Goal: Task Accomplishment & Management: Use online tool/utility

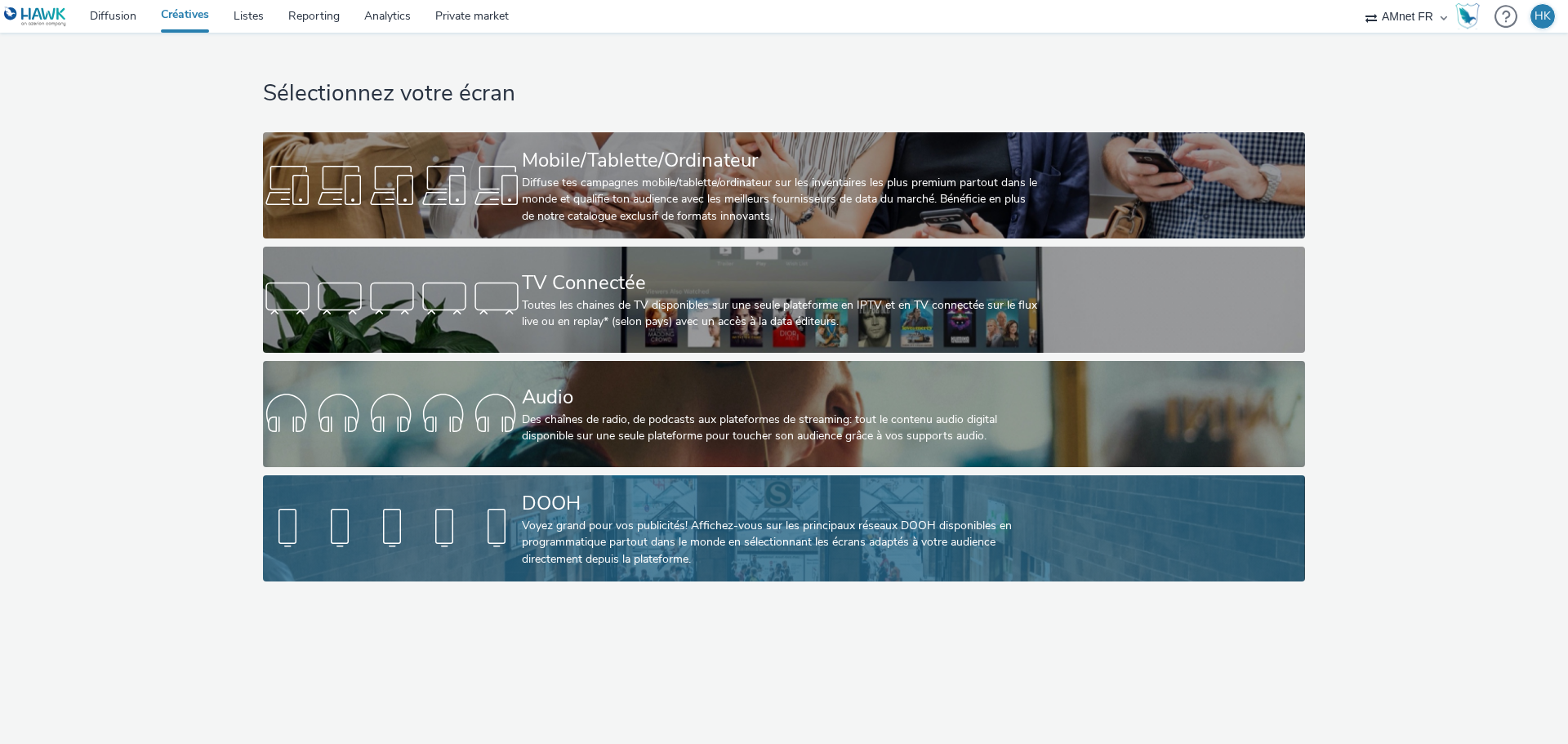
click at [635, 521] on div "Voyez grand pour vos publicités! Affichez-vous sur les principaux réseaux DOOH …" at bounding box center [780, 542] width 518 height 50
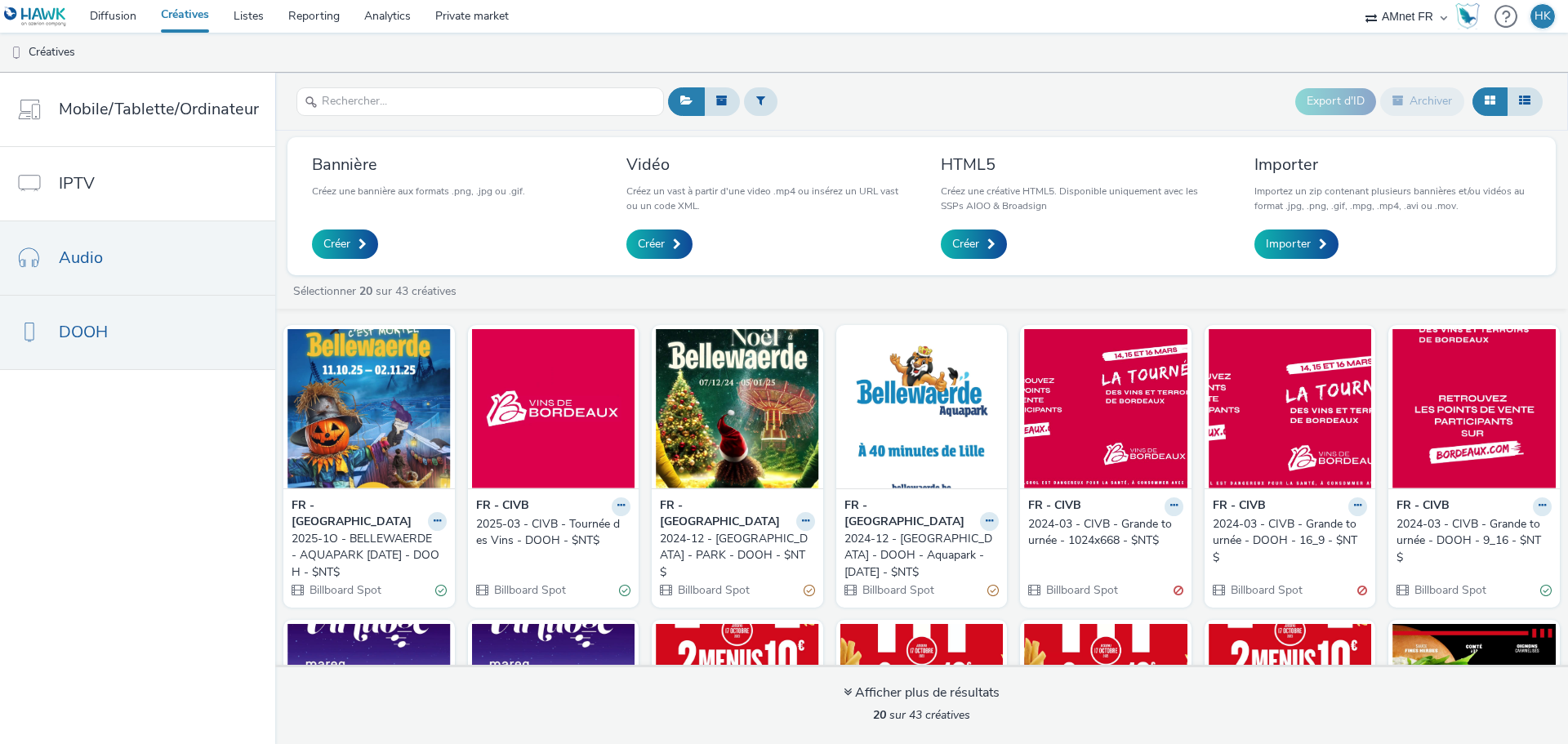
click at [141, 250] on link "Audio" at bounding box center [137, 257] width 275 height 73
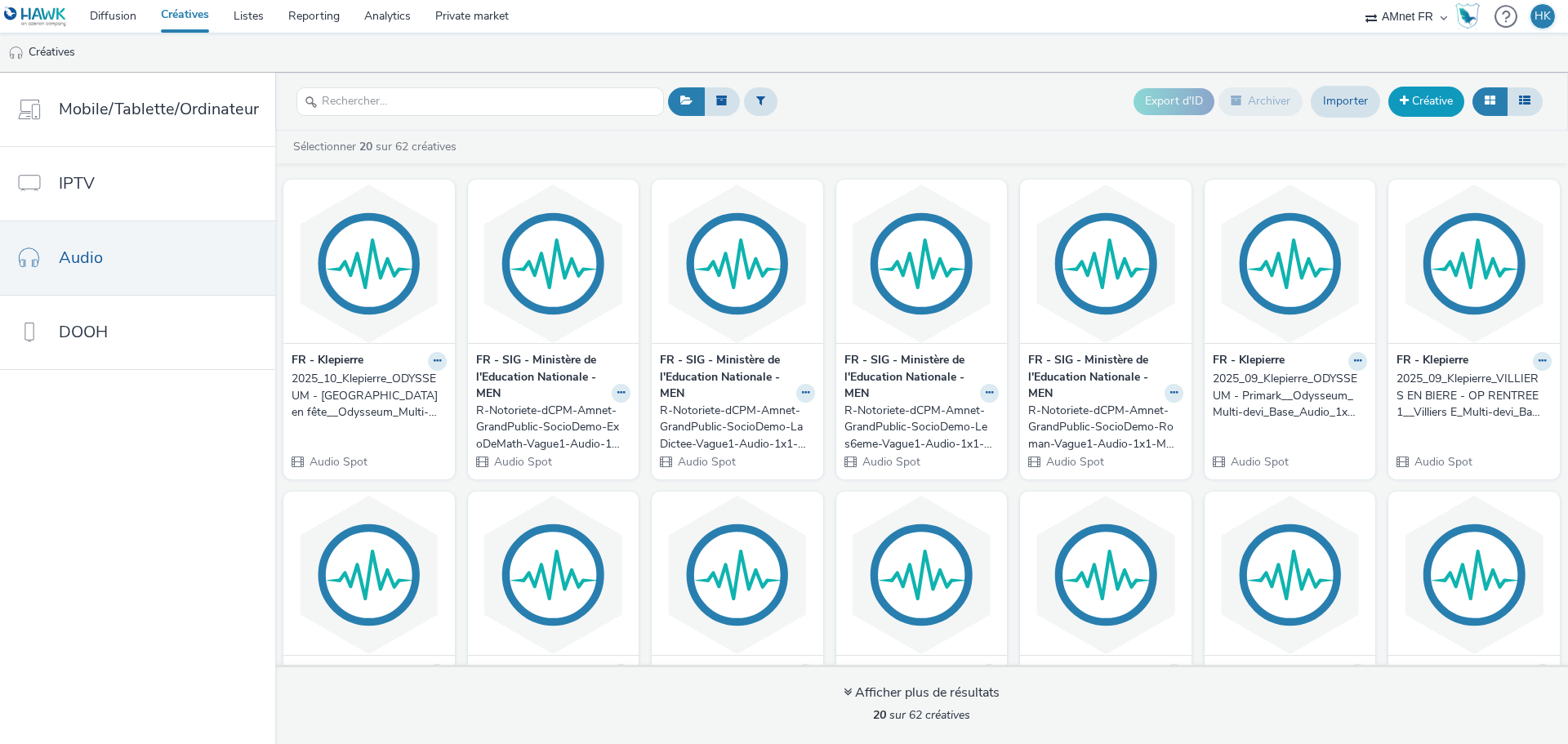
click at [1410, 101] on link "Créative" at bounding box center [1427, 101] width 76 height 29
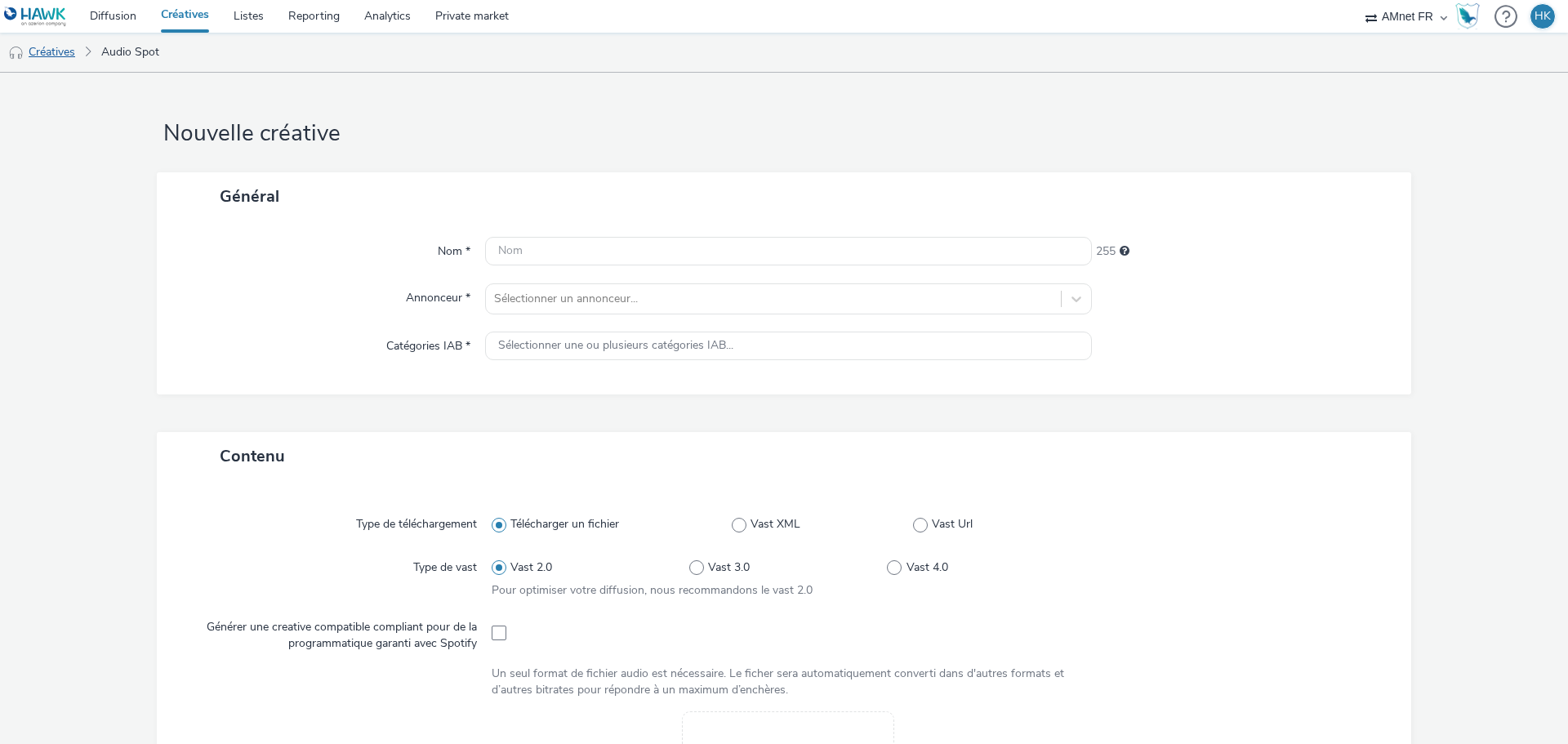
click at [47, 47] on link "Créatives" at bounding box center [41, 52] width 83 height 39
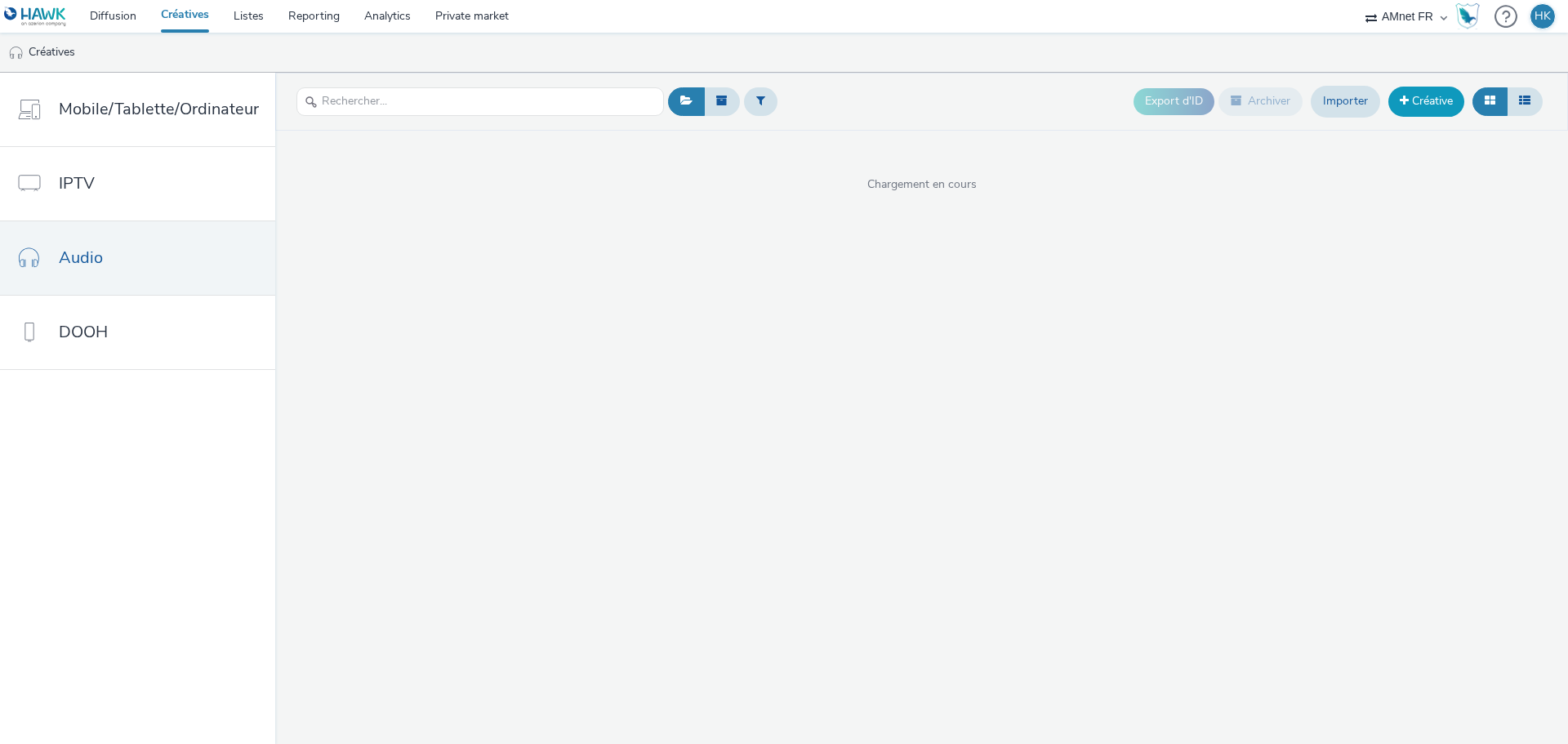
click at [1422, 101] on link "Créative" at bounding box center [1427, 101] width 76 height 29
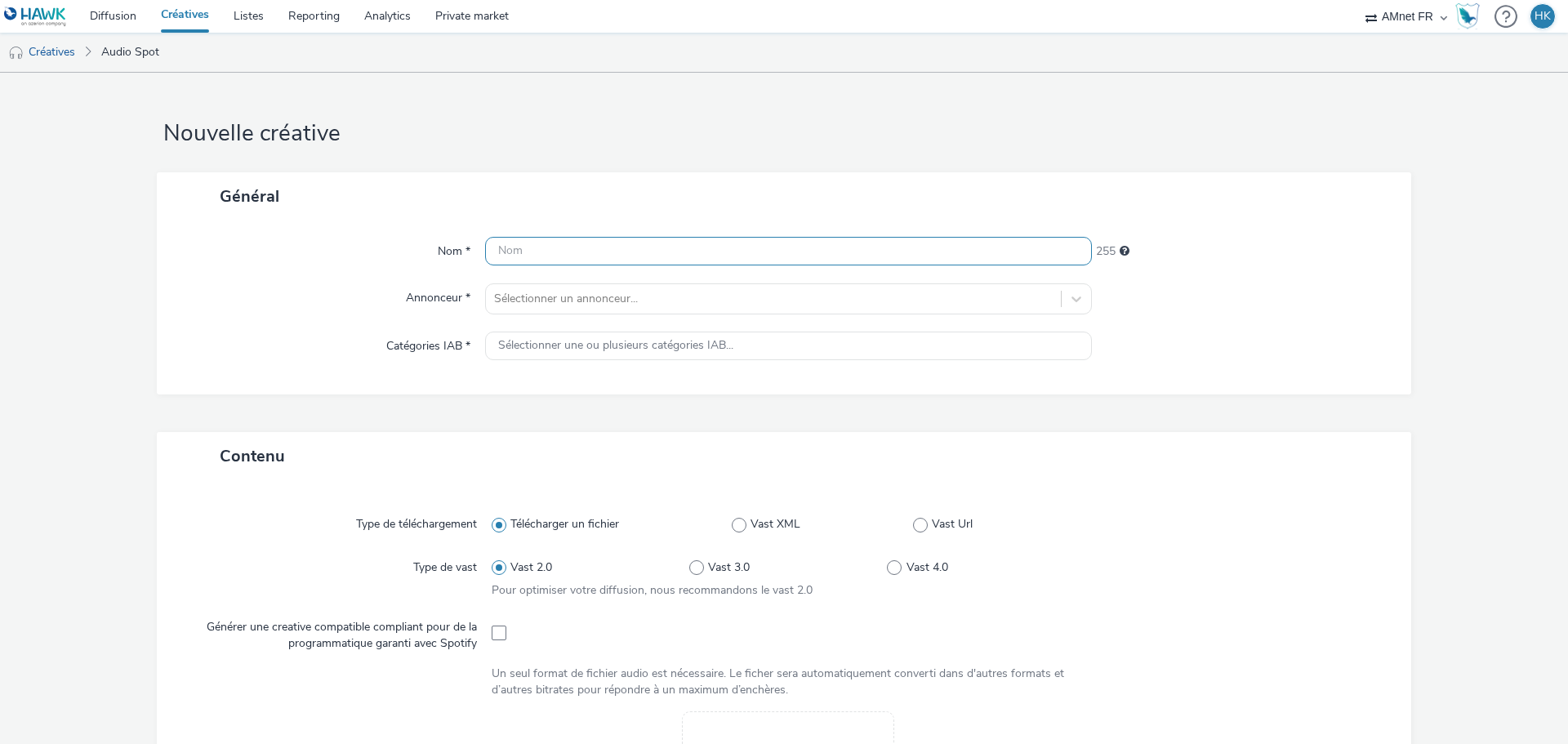
click at [507, 244] on input "text" at bounding box center [789, 251] width 607 height 28
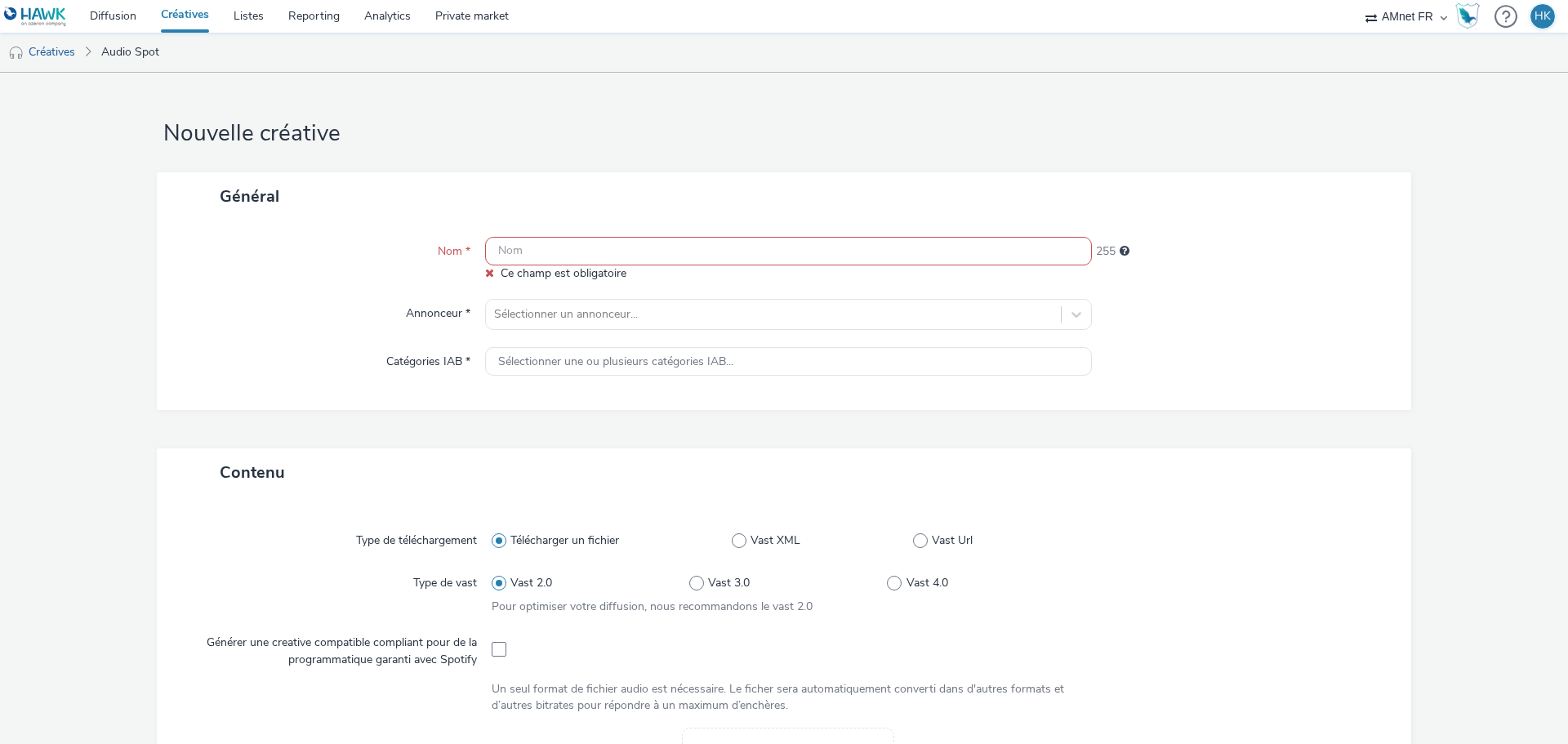
click at [574, 251] on input "text" at bounding box center [789, 251] width 607 height 28
paste input "2025_12_Klepierre_Centre 2 - OP Noël 1__Centre 2 -_Multi-devi_Base_Audio_1x1_1 …"
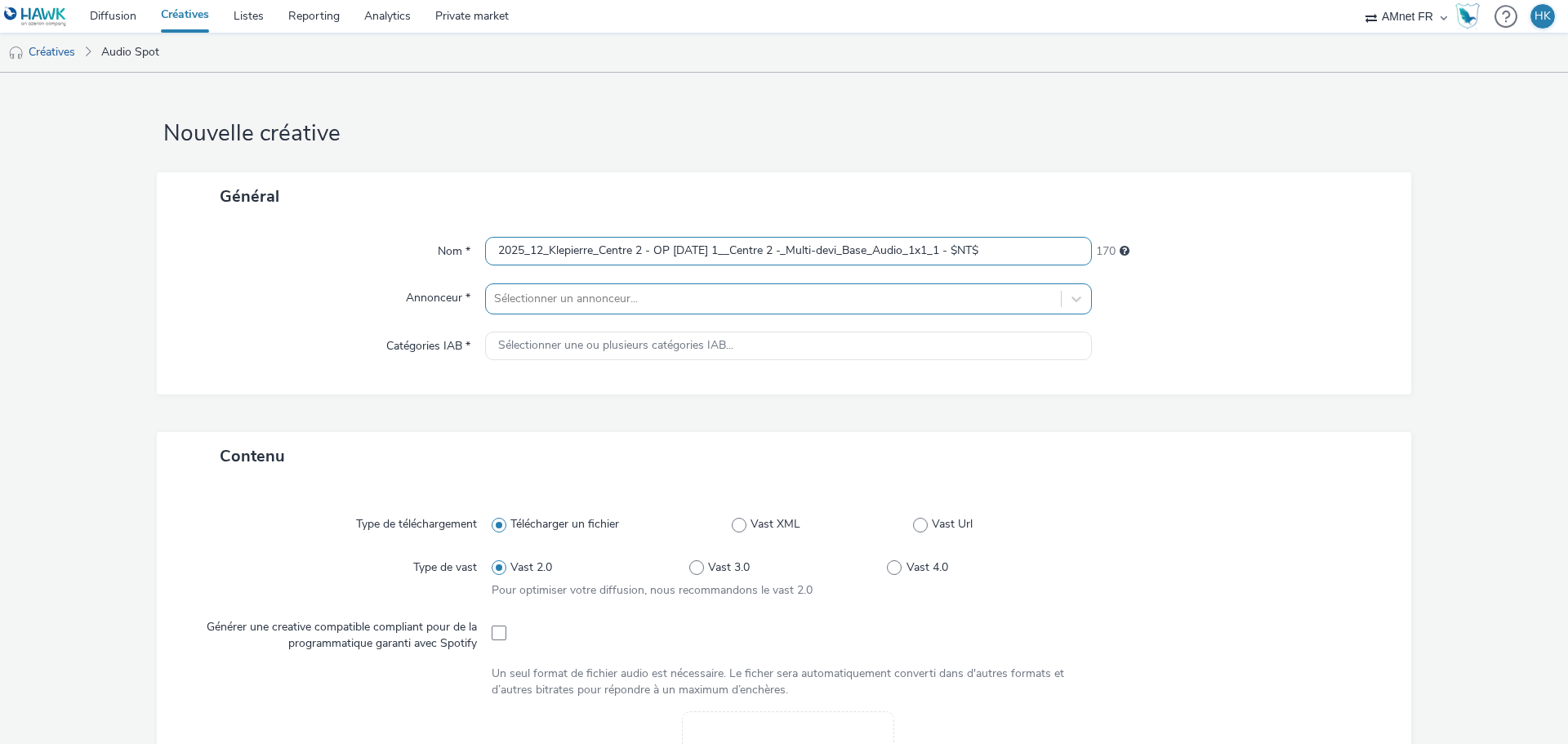
type input "2025_12_Klepierre_Centre 2 - OP Noël 1__Centre 2 -_Multi-devi_Base_Audio_1x1_1 …"
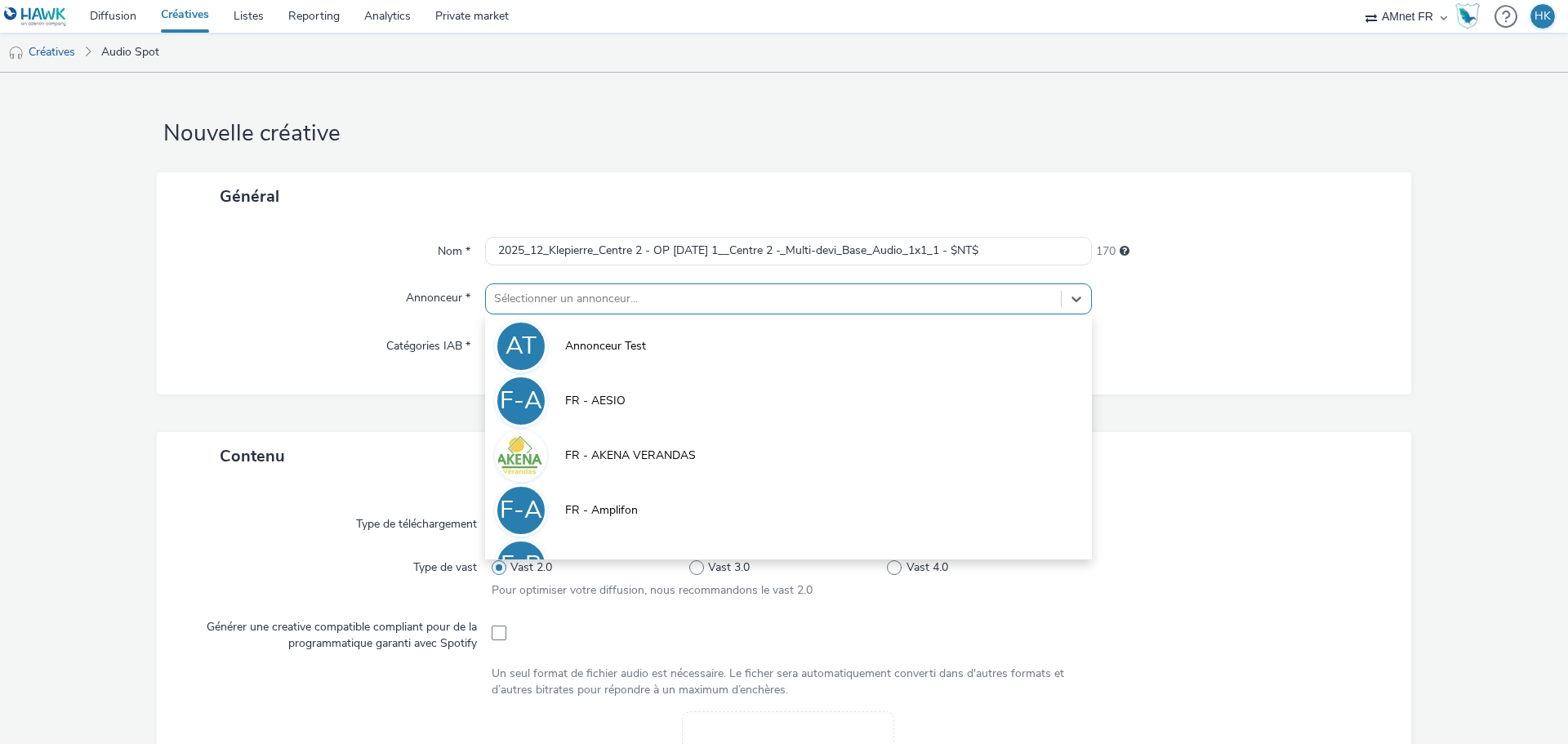
click at [580, 300] on div at bounding box center [773, 299] width 559 height 20
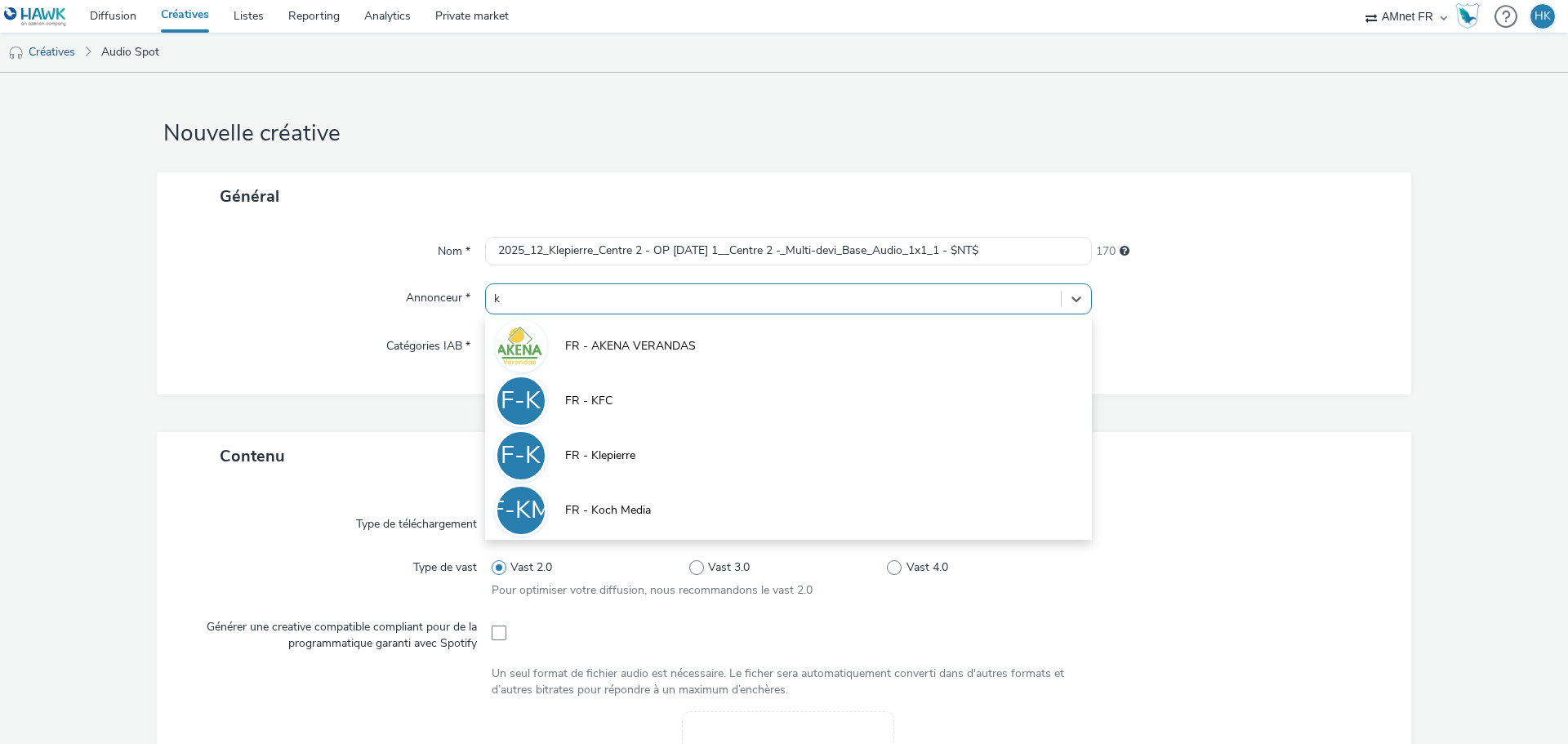
type input "kl"
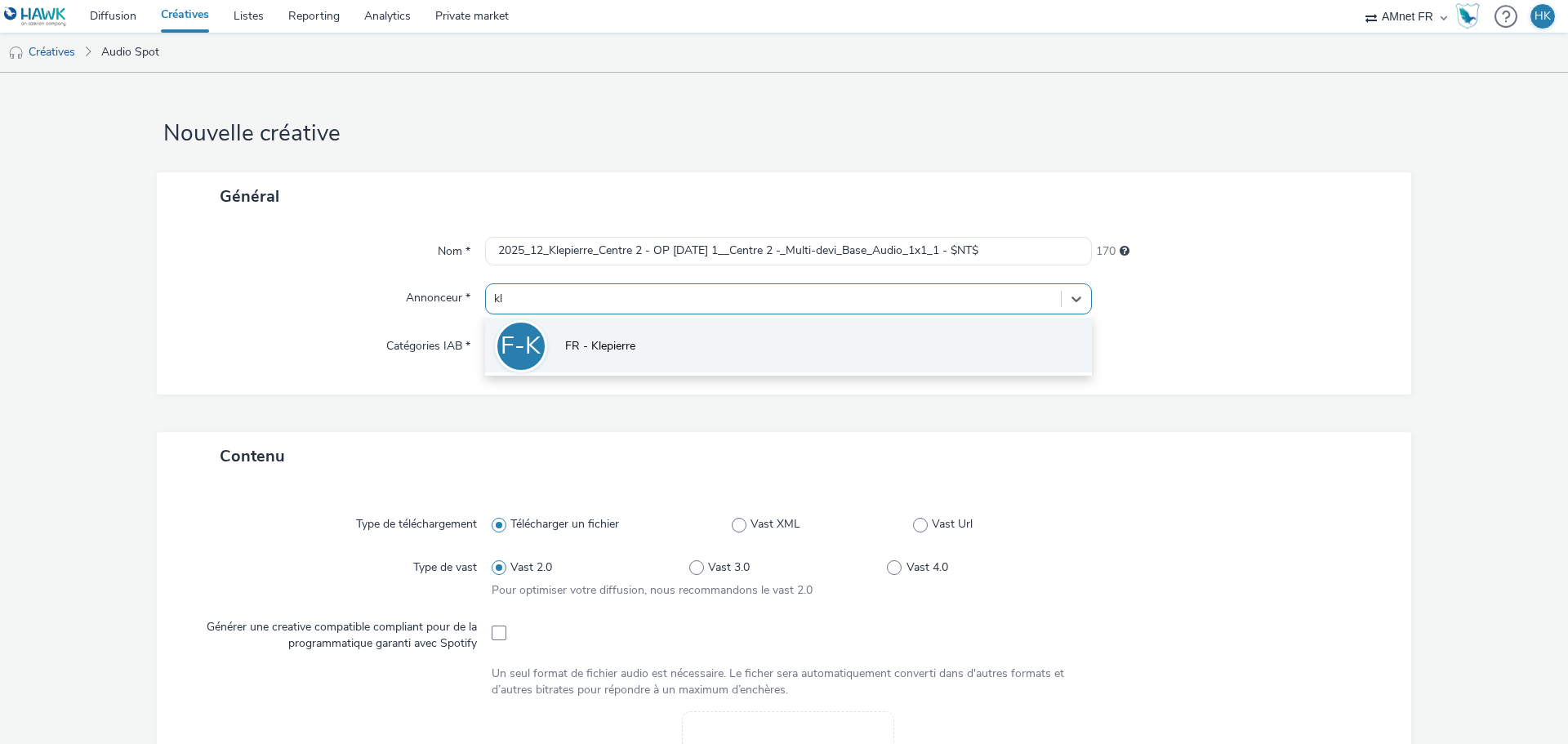
click at [592, 340] on span "FR - Klepierre" at bounding box center [600, 346] width 70 height 17
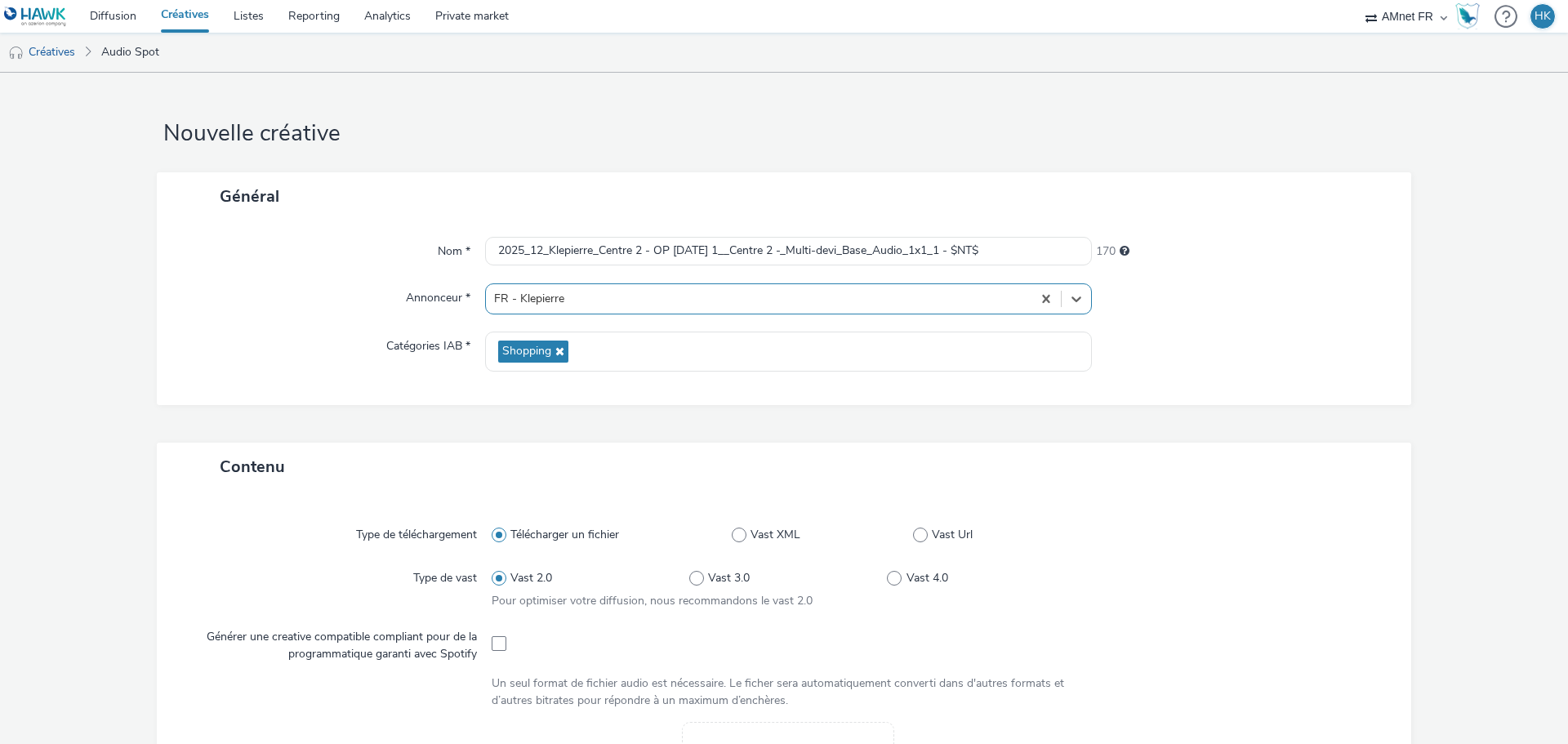
click at [526, 397] on div "Nom * 2025_12_Klepierre_Centre 2 - OP Noël 1__Centre 2 -_Multi-devi_Base_Audio_…" at bounding box center [784, 312] width 1255 height 185
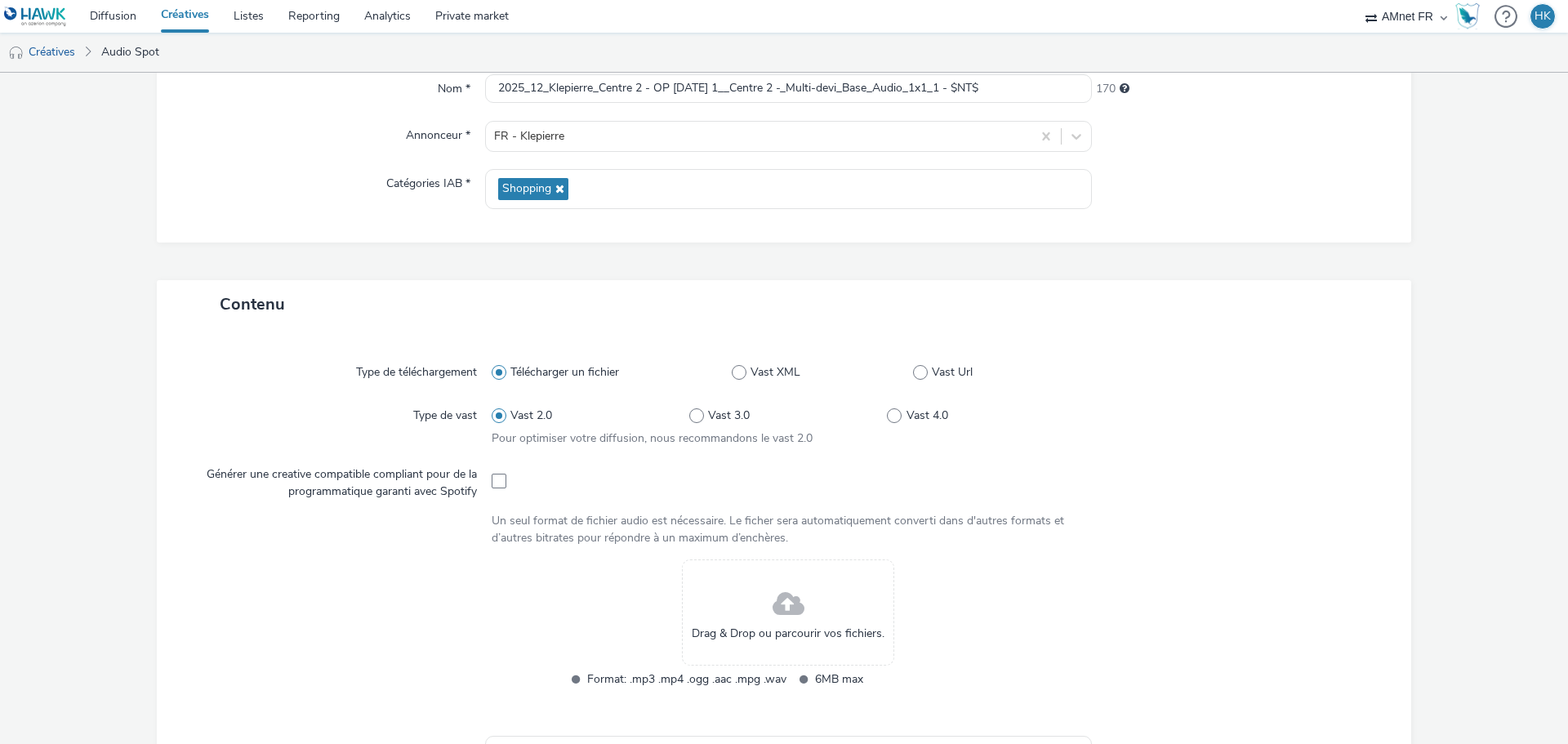
scroll to position [163, 0]
click at [756, 610] on div "Drag & Drop ou parcourir vos fichiers." at bounding box center [788, 612] width 212 height 106
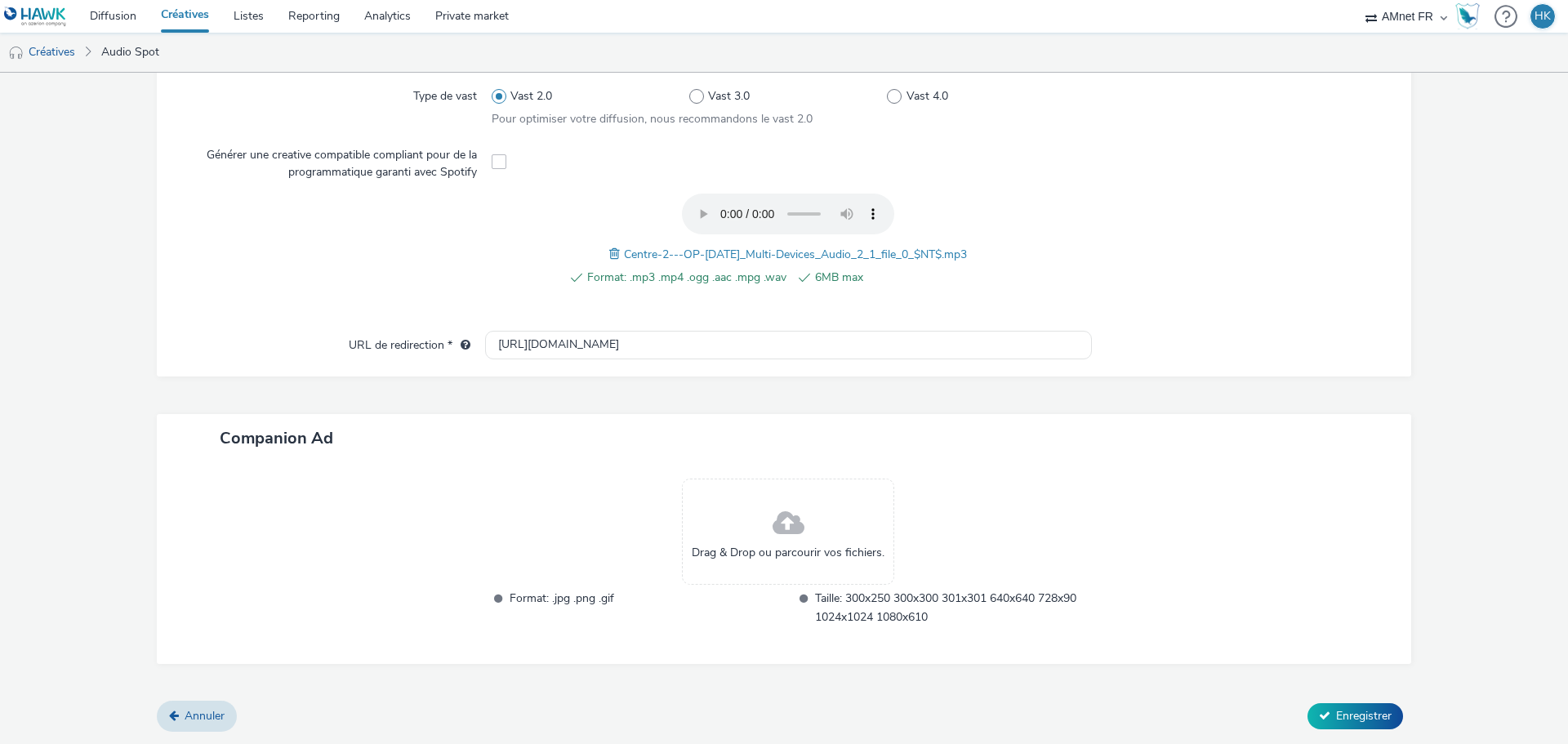
scroll to position [482, 0]
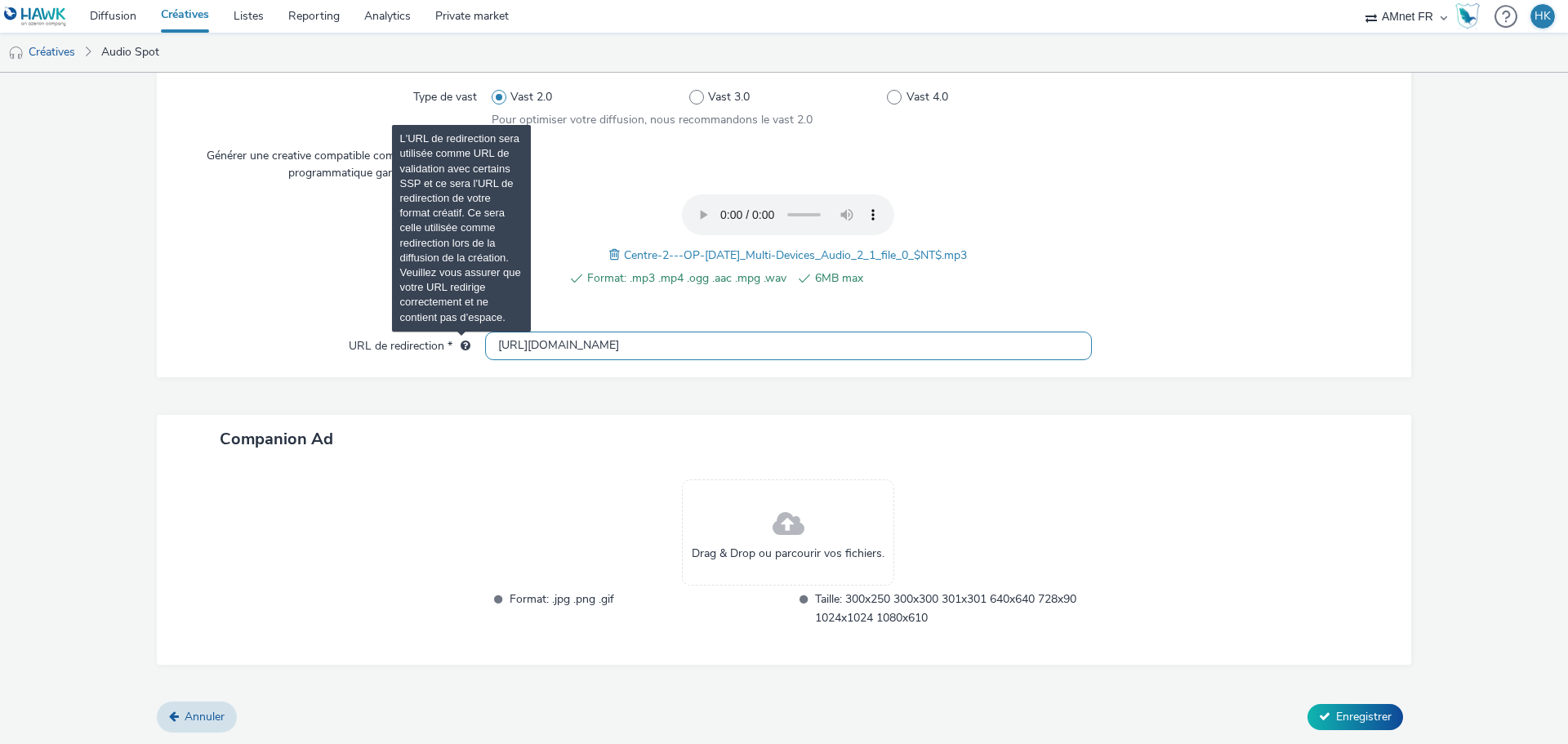
drag, startPoint x: 645, startPoint y: 344, endPoint x: 454, endPoint y: 345, distance: 191.0
click at [454, 345] on div "URL de redirection * http://klepierre.com" at bounding box center [784, 347] width 1222 height 29
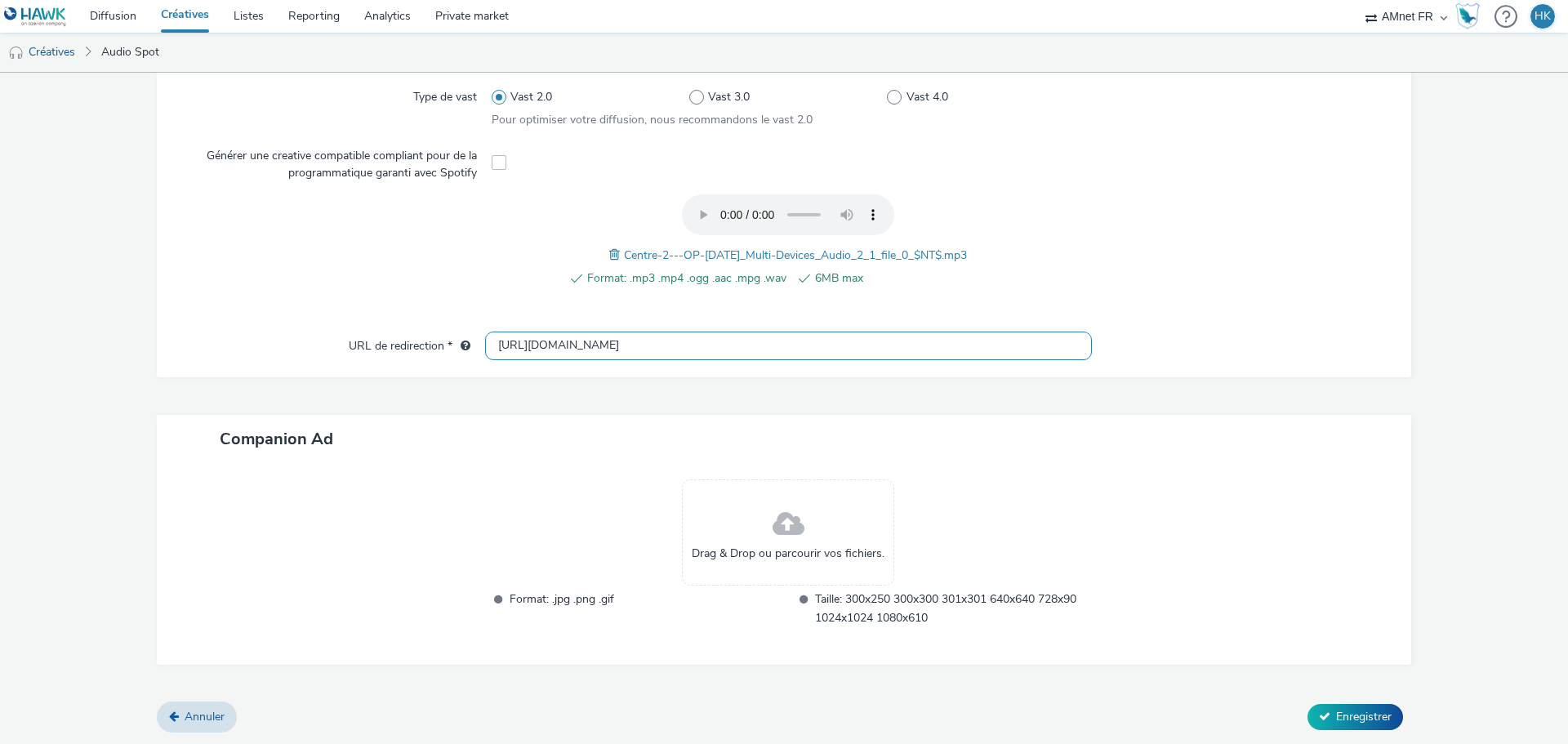
paste input "s://centre-deux.klepierre.fr/"
type input "https://centre-deux.klepierre.fr/"
click at [794, 400] on div "Contenu Type de téléchargement Télécharger un fichier Vast XML Vast Url Type de…" at bounding box center [784, 332] width 1255 height 741
click at [1350, 713] on span "Enregistrer" at bounding box center [1363, 717] width 56 height 16
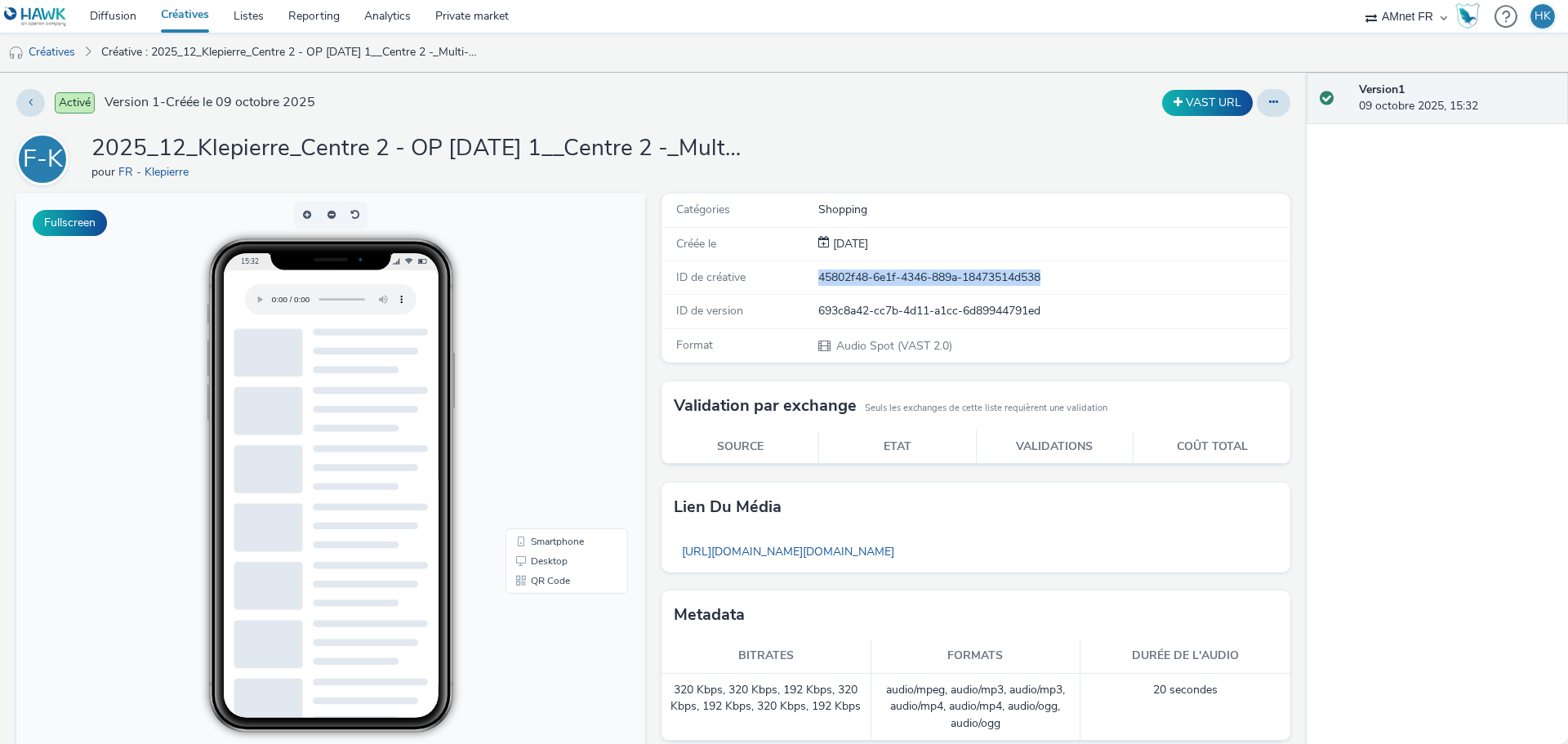
drag, startPoint x: 1056, startPoint y: 269, endPoint x: 809, endPoint y: 282, distance: 247.3
click at [809, 282] on div "ID de créative 45802f48-6e1f-4346-889a-18473514d538" at bounding box center [976, 278] width 629 height 33
copy div "ID de créative 45802f48-6e1f-4346-889a-18473514d538"
click at [112, 16] on link "Diffusion" at bounding box center [113, 16] width 71 height 32
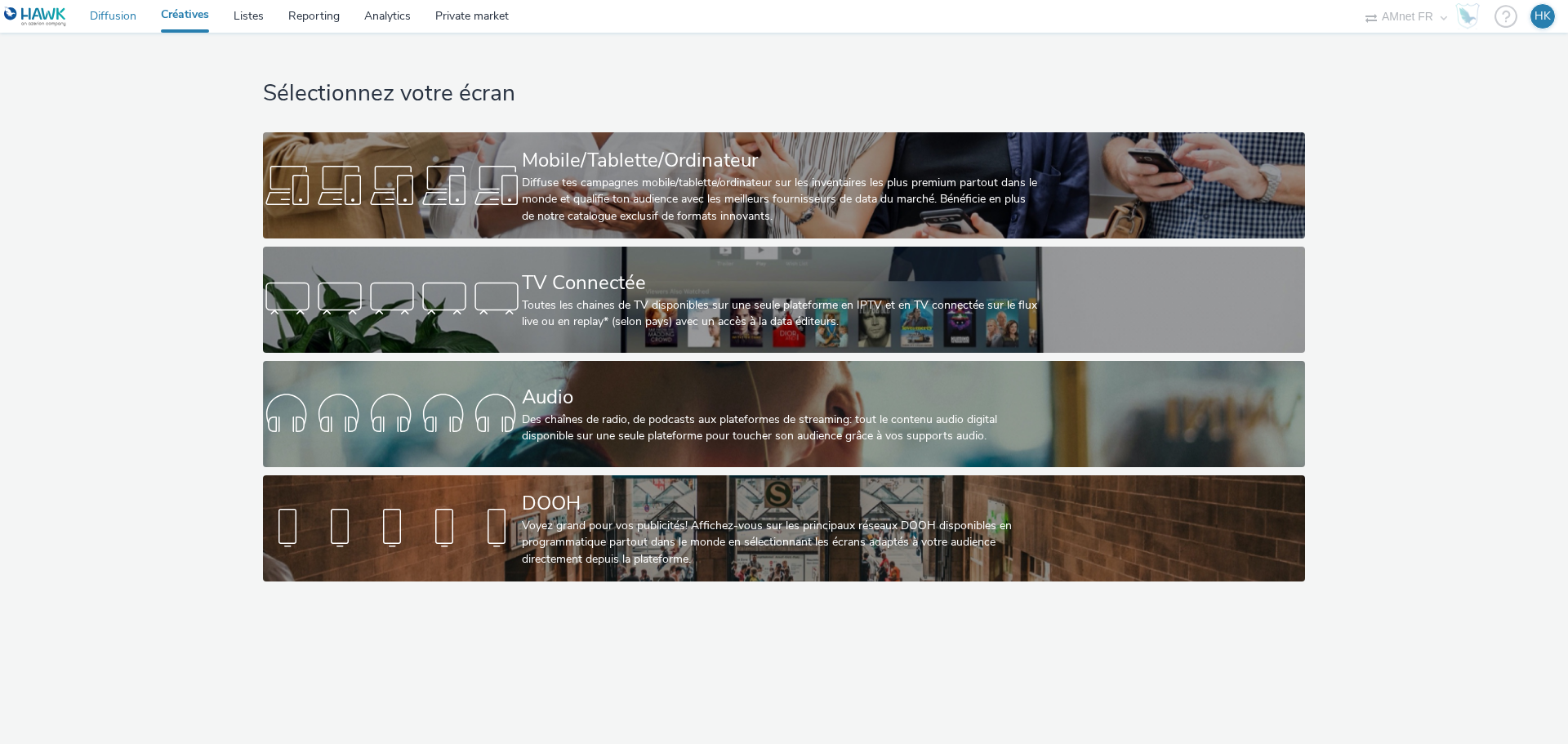
drag, startPoint x: 111, startPoint y: 12, endPoint x: 127, endPoint y: 18, distance: 17.1
click at [111, 13] on link "Diffusion" at bounding box center [113, 16] width 71 height 32
